Goal: Navigation & Orientation: Find specific page/section

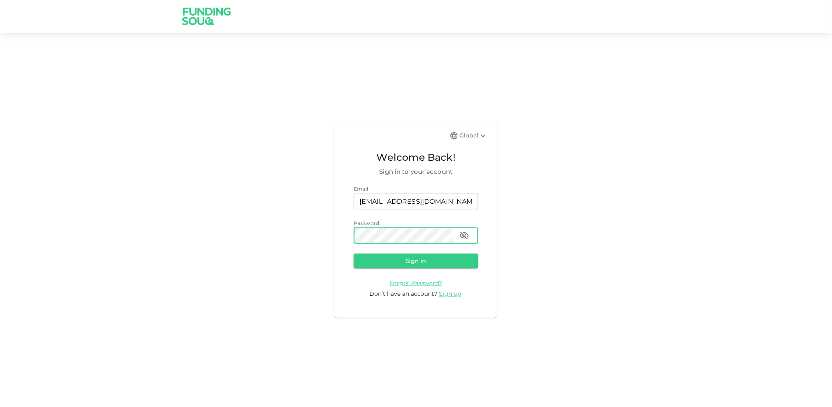
click at [354, 254] on button "Sign in" at bounding box center [416, 261] width 124 height 15
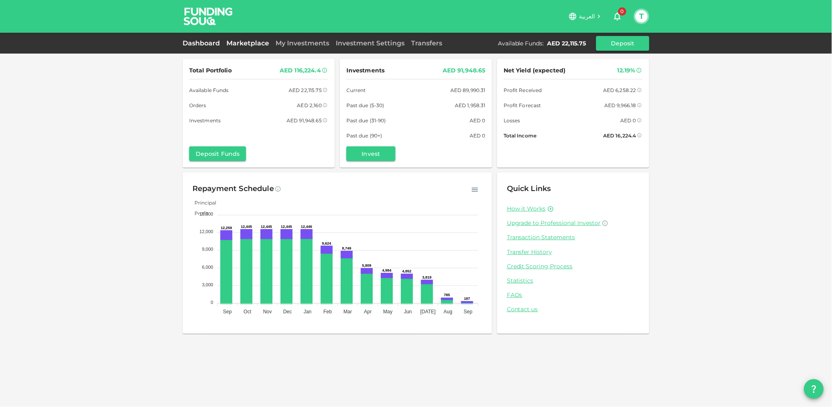
click at [242, 43] on link "Marketplace" at bounding box center [247, 43] width 49 height 8
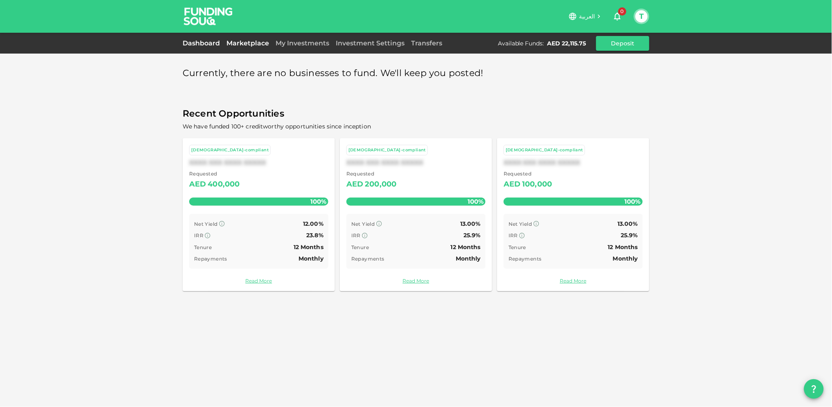
click at [199, 41] on link "Dashboard" at bounding box center [203, 43] width 41 height 8
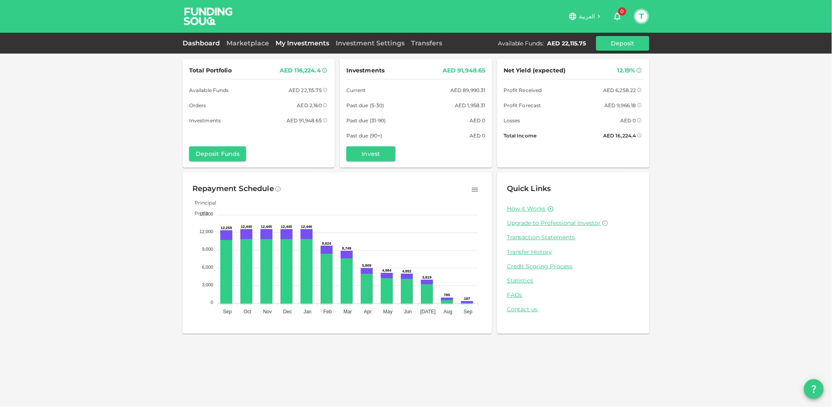
click at [300, 43] on link "My Investments" at bounding box center [302, 43] width 60 height 8
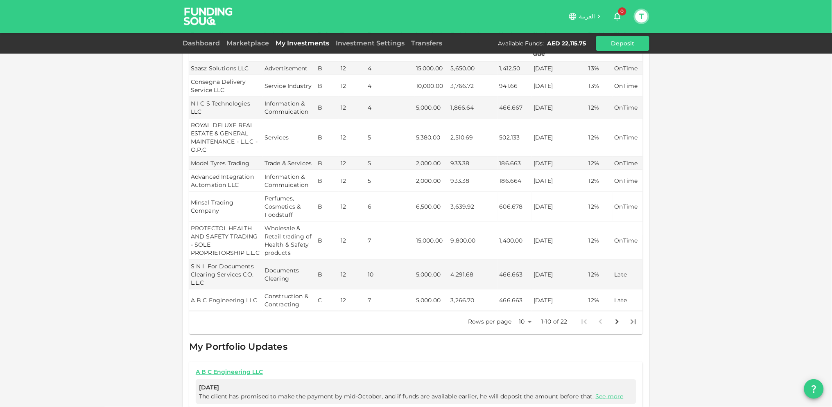
scroll to position [227, 0]
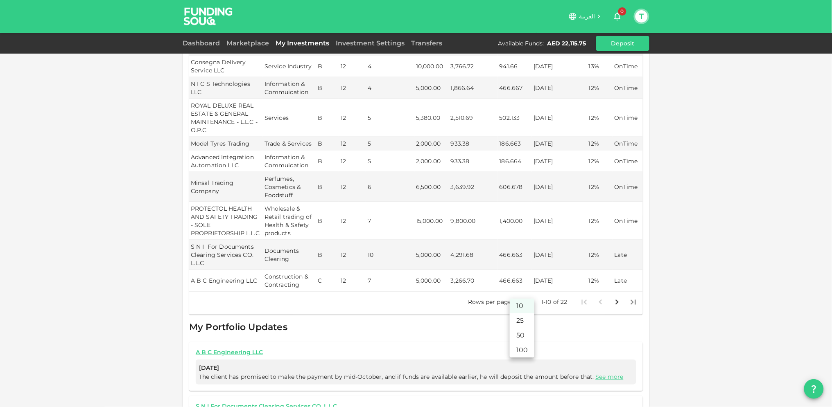
click at [527, 291] on body "العربية 0 T Dashboard Marketplace My Investments Investment Settings Transfers …" at bounding box center [416, 203] width 832 height 407
click at [522, 318] on li "25" at bounding box center [522, 321] width 25 height 15
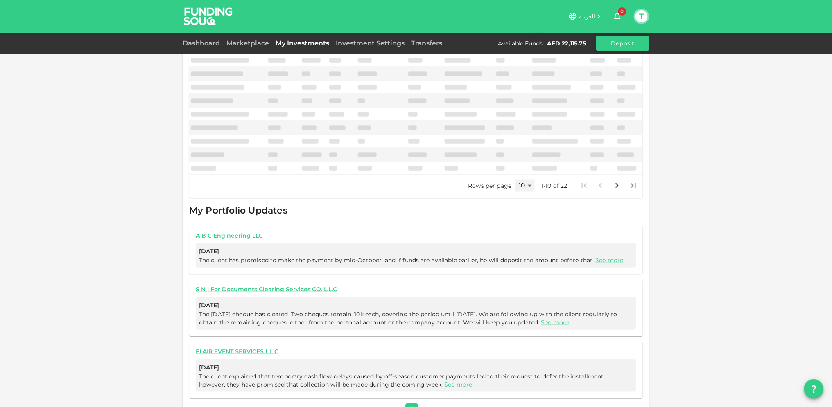
type input "25"
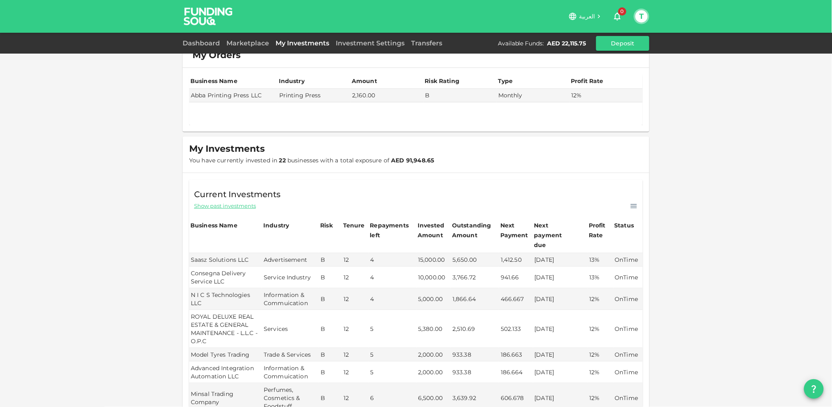
scroll to position [0, 0]
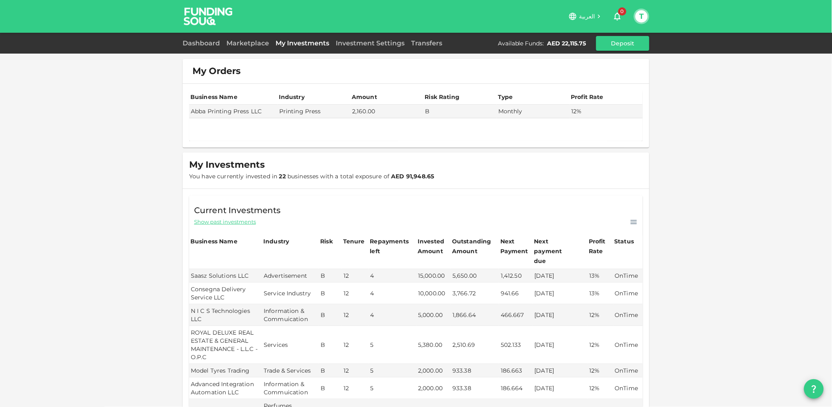
click at [295, 40] on link "My Investments" at bounding box center [302, 43] width 60 height 8
click at [241, 39] on link "Marketplace" at bounding box center [247, 43] width 49 height 8
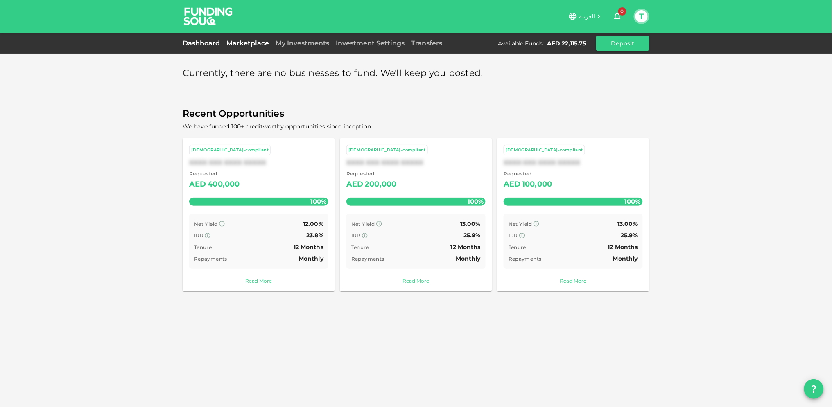
click at [203, 39] on link "Dashboard" at bounding box center [203, 43] width 41 height 8
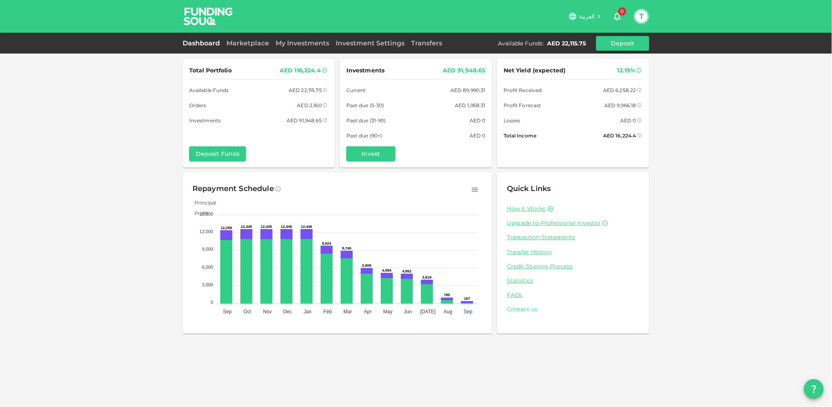
click at [525, 310] on link "Contact us" at bounding box center [573, 310] width 133 height 8
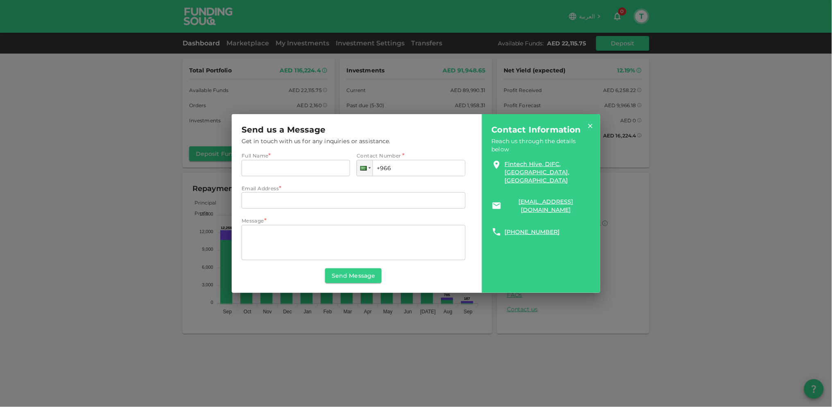
click at [593, 125] on icon at bounding box center [590, 125] width 7 height 7
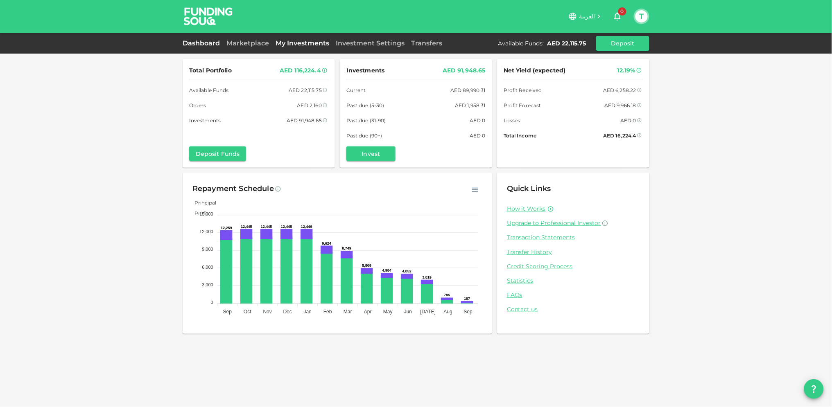
click at [284, 42] on link "My Investments" at bounding box center [302, 43] width 60 height 8
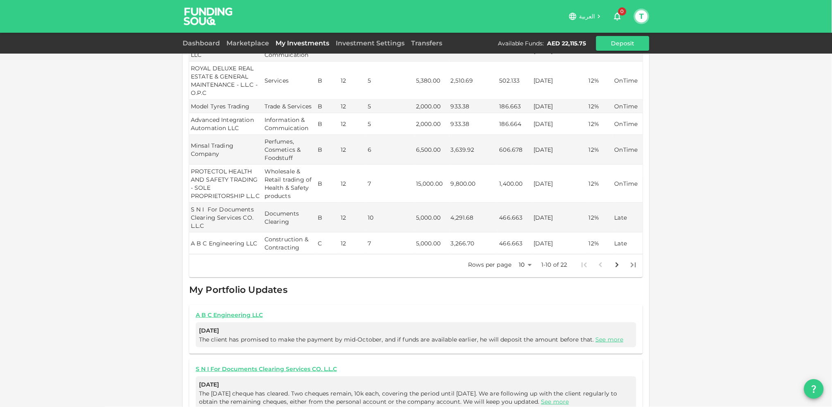
scroll to position [273, 0]
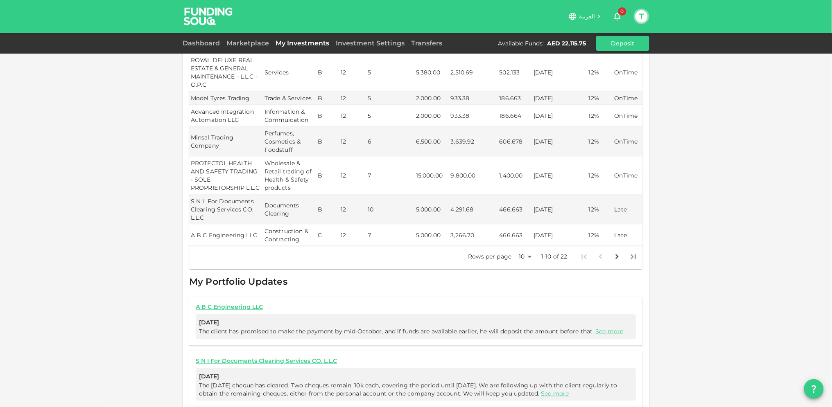
click at [525, 246] on body "العربية 0 T Dashboard Marketplace My Investments Investment Settings Transfers …" at bounding box center [416, 203] width 832 height 407
click at [522, 274] on li "25" at bounding box center [522, 275] width 25 height 15
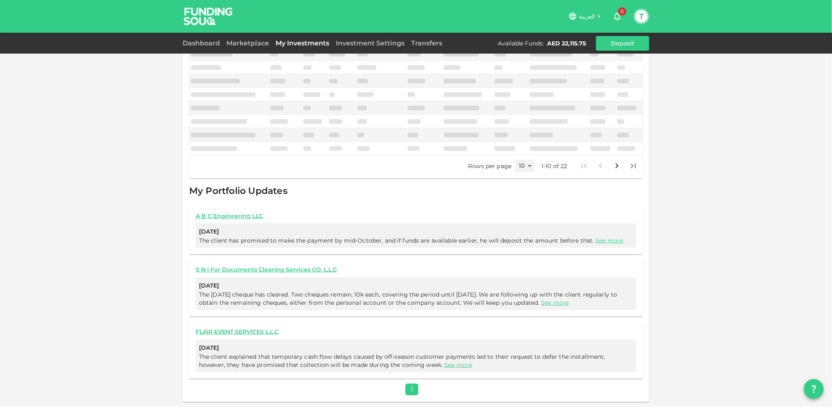
type input "25"
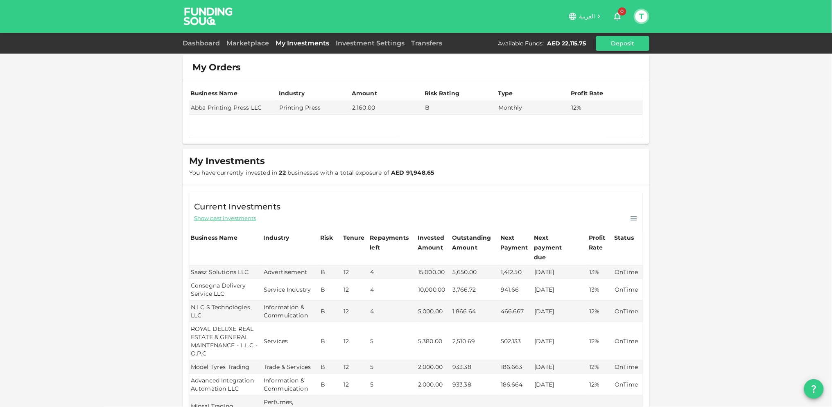
scroll to position [0, 0]
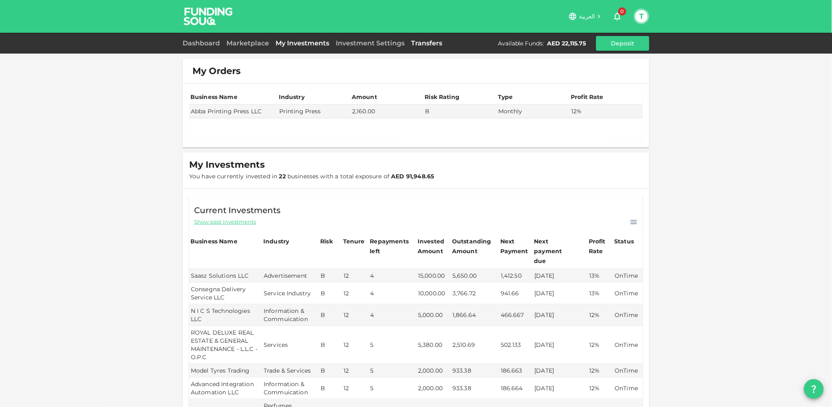
click at [434, 39] on link "Transfers" at bounding box center [427, 43] width 38 height 8
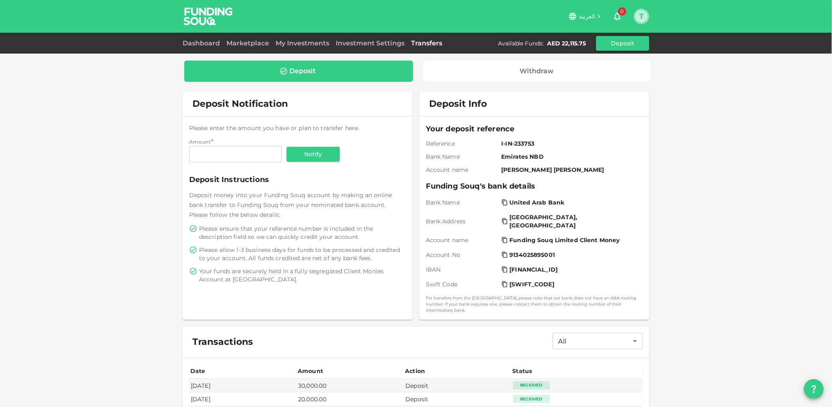
click at [648, 16] on button "T" at bounding box center [641, 16] width 12 height 12
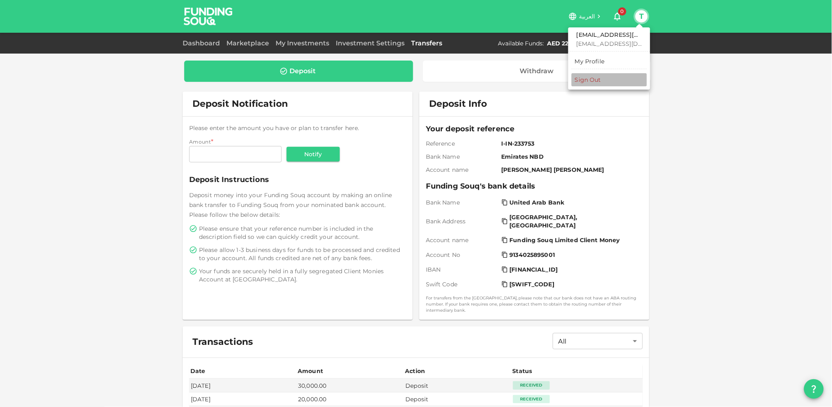
click at [596, 84] on li "Sign Out" at bounding box center [608, 79] width 75 height 13
